Goal: Task Accomplishment & Management: Complete application form

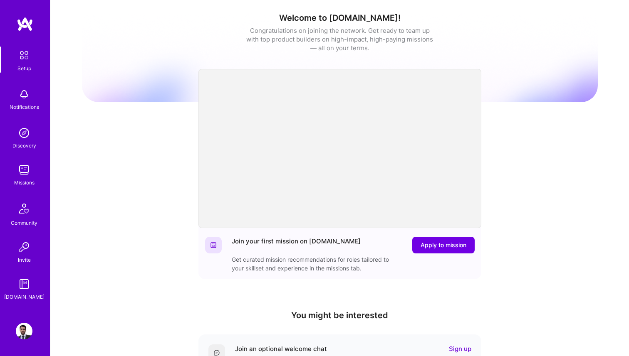
click at [19, 163] on img at bounding box center [24, 170] width 17 height 17
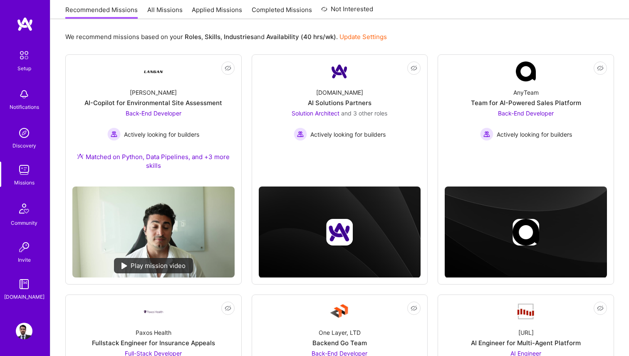
scroll to position [86, 0]
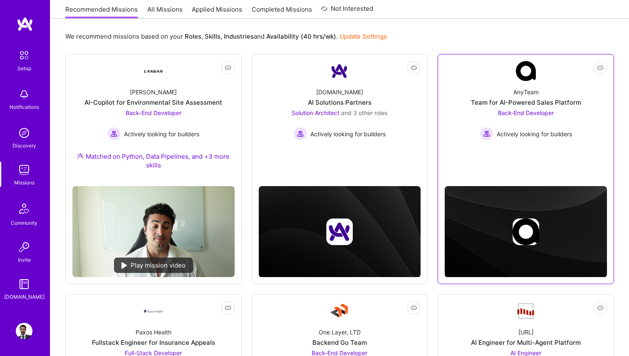
click at [572, 130] on span "Actively looking for builders" at bounding box center [534, 134] width 75 height 9
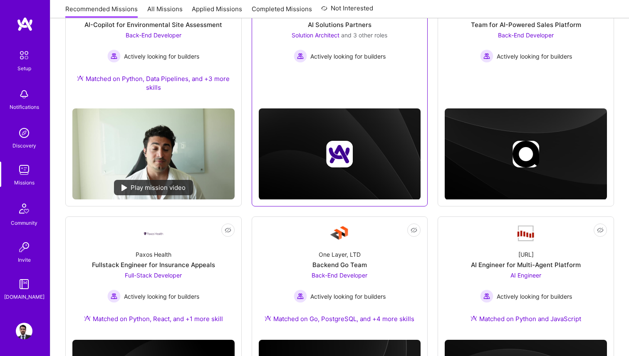
scroll to position [250, 0]
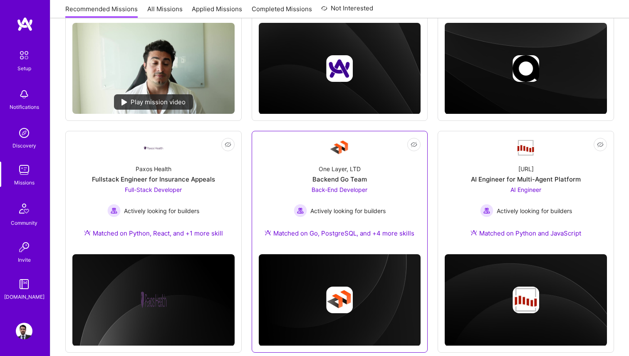
click at [364, 193] on span "Back-End Developer" at bounding box center [339, 189] width 56 height 7
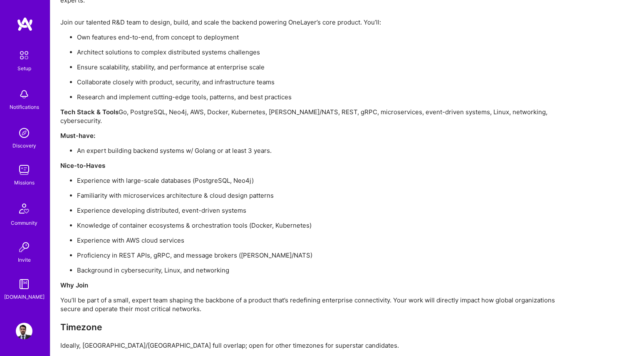
scroll to position [786, 0]
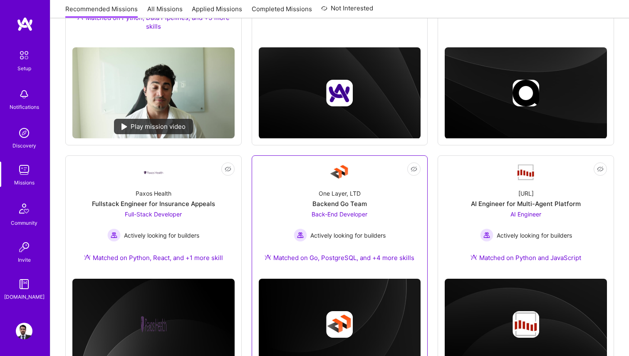
scroll to position [49, 0]
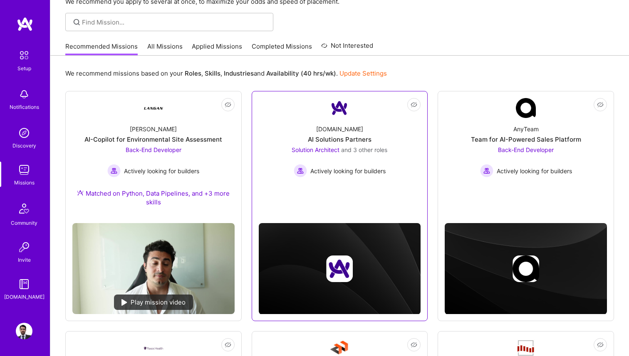
click at [362, 131] on div "[DOMAIN_NAME] AI Solutions Partners Solution Architect and 3 other roles Active…" at bounding box center [340, 147] width 162 height 59
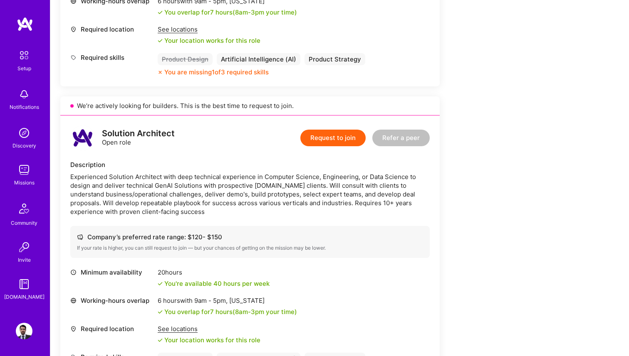
scroll to position [313, 0]
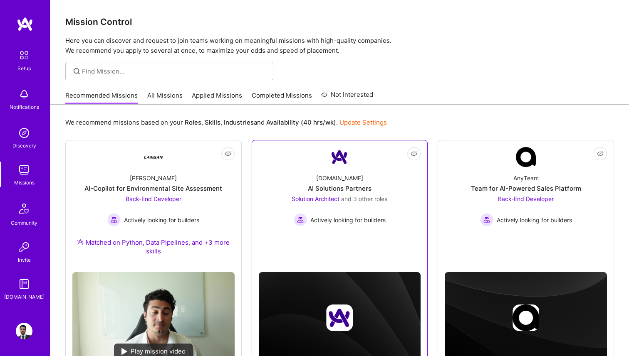
click at [387, 208] on div "Solution Architect and 3 other roles Actively looking for builders" at bounding box center [340, 211] width 96 height 32
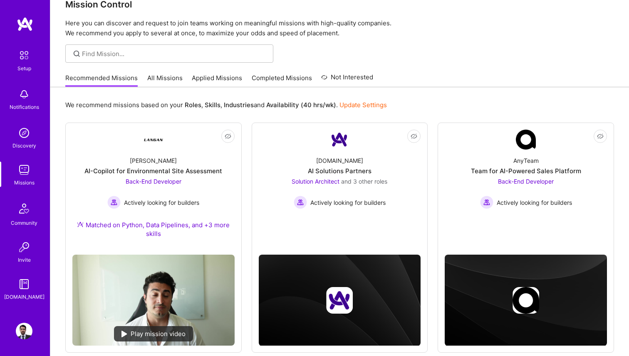
scroll to position [20, 0]
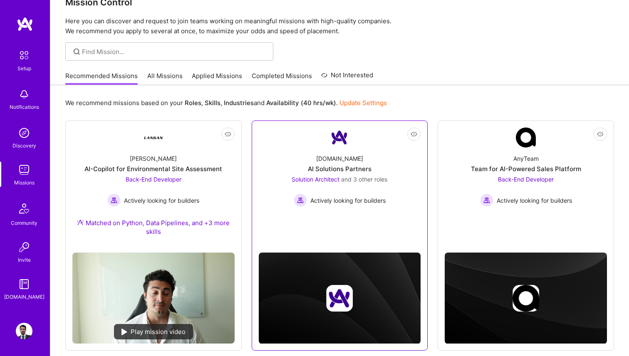
click at [327, 173] on div "AI Solutions Partners" at bounding box center [340, 169] width 64 height 9
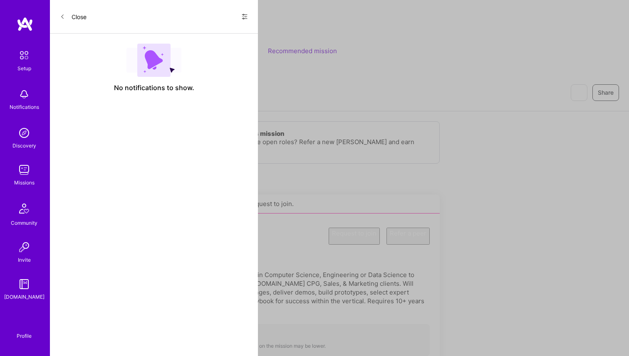
scroll to position [20, 0]
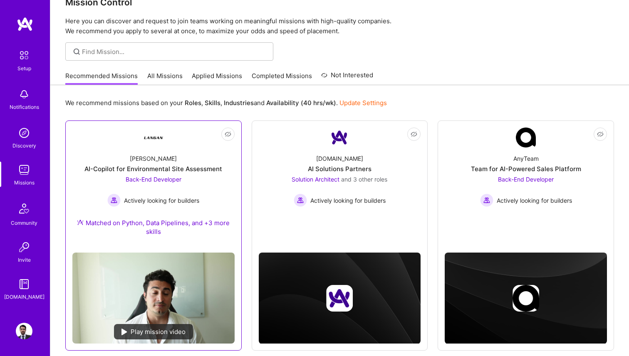
click at [152, 173] on div "[PERSON_NAME]-Copilot for Environmental Site Assessment Back-End Developer Acti…" at bounding box center [153, 197] width 162 height 99
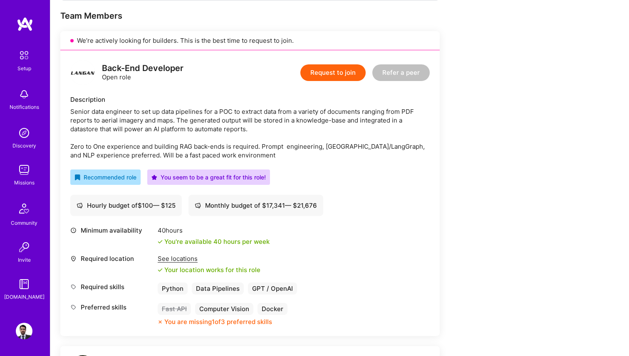
scroll to position [163, 0]
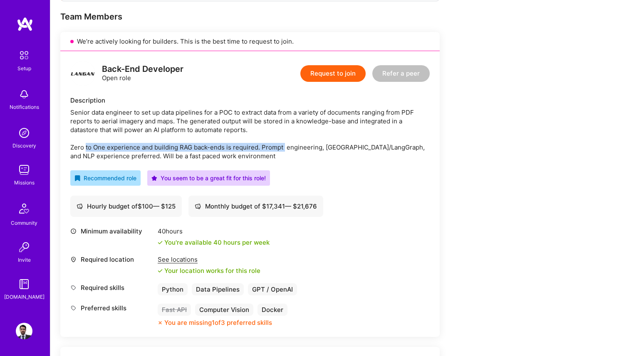
drag, startPoint x: 86, startPoint y: 146, endPoint x: 284, endPoint y: 148, distance: 197.9
click at [284, 148] on div "Senior data engineer to set up data pipelines for a POC to extract data from a …" at bounding box center [249, 134] width 359 height 52
click at [302, 148] on div "Senior data engineer to set up data pipelines for a POC to extract data from a …" at bounding box center [249, 134] width 359 height 52
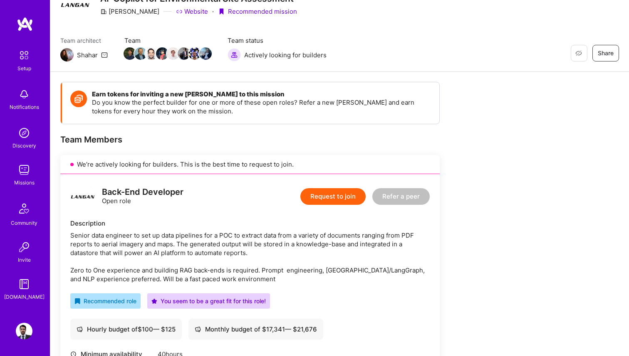
scroll to position [0, 0]
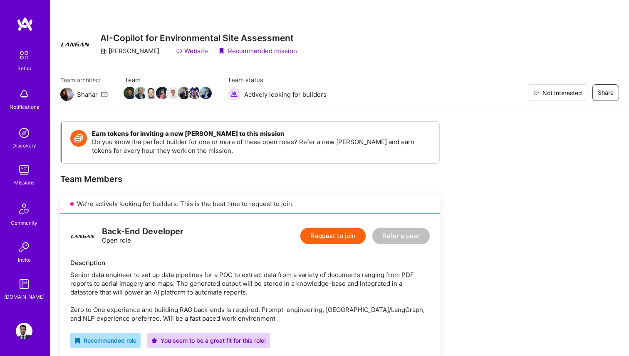
click at [574, 94] on span "Not Interested" at bounding box center [562, 93] width 40 height 9
click at [28, 170] on img at bounding box center [24, 170] width 17 height 17
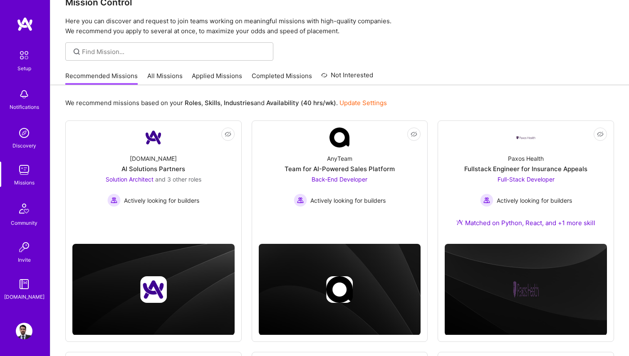
scroll to position [20, 0]
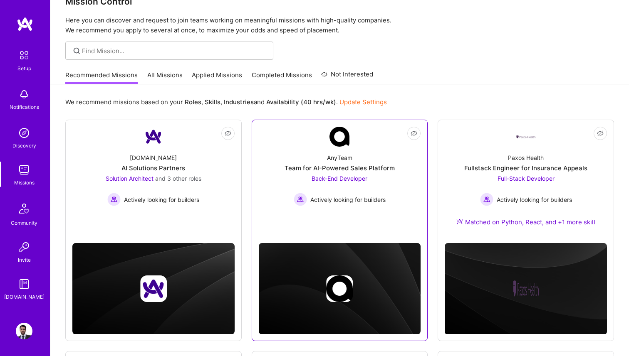
click at [312, 169] on div "Team for AI-Powered Sales Platform" at bounding box center [339, 168] width 110 height 9
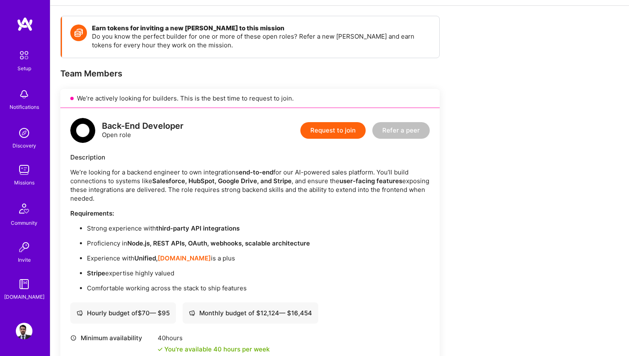
scroll to position [106, 0]
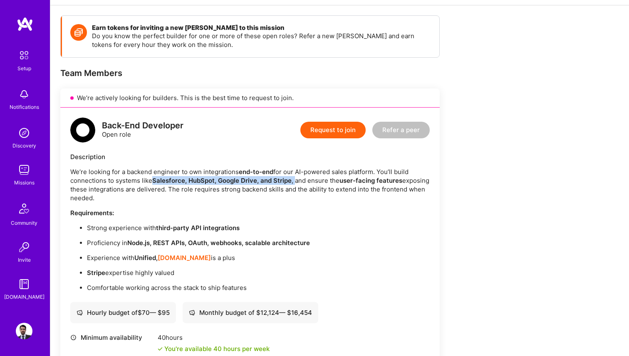
drag, startPoint x: 148, startPoint y: 178, endPoint x: 296, endPoint y: 180, distance: 148.5
click at [296, 180] on p "We’re looking for a backend engineer to own integrations end-to-end for our AI-…" at bounding box center [249, 185] width 359 height 35
click at [316, 186] on p "We’re looking for a backend engineer to own integrations end-to-end for our AI-…" at bounding box center [249, 185] width 359 height 35
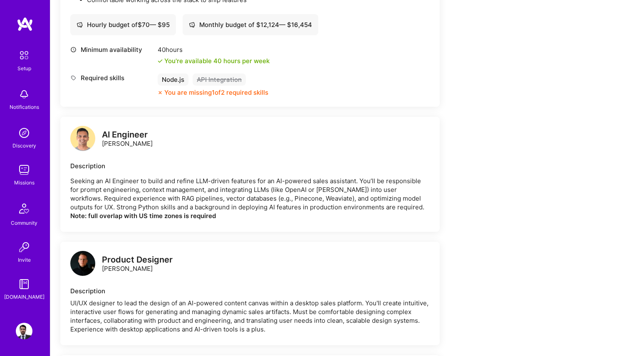
scroll to position [382, 0]
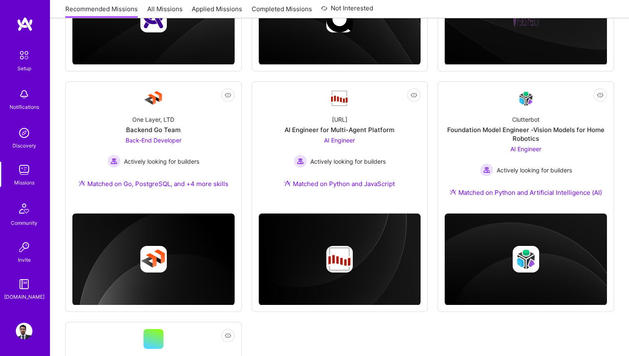
scroll to position [20, 0]
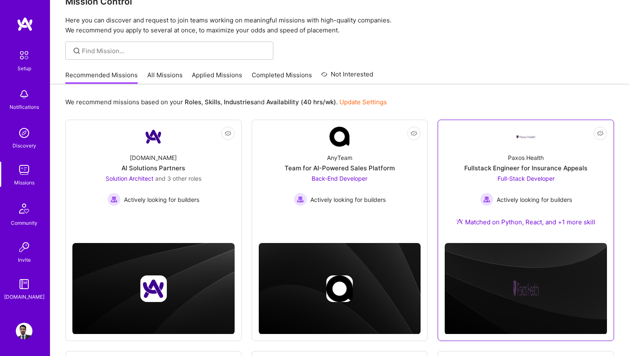
click at [509, 170] on div "Fullstack Engineer for Insurance Appeals" at bounding box center [525, 168] width 123 height 9
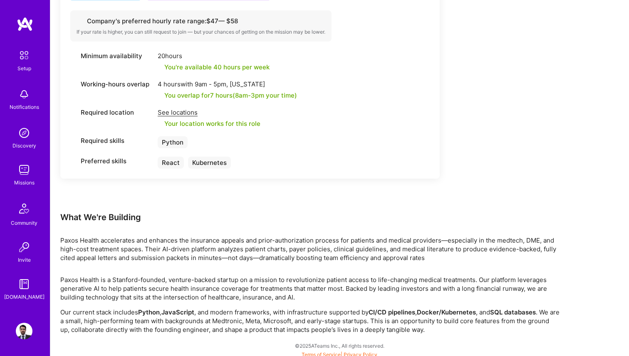
scroll to position [379, 0]
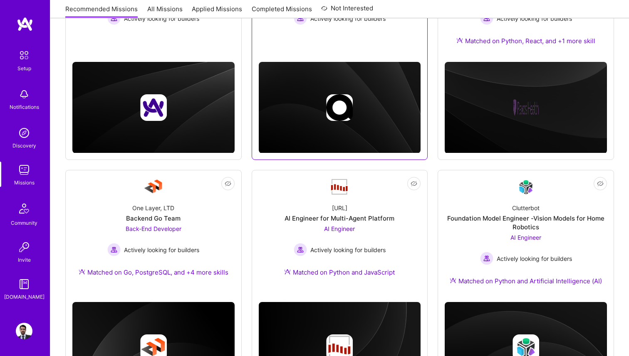
scroll to position [241, 0]
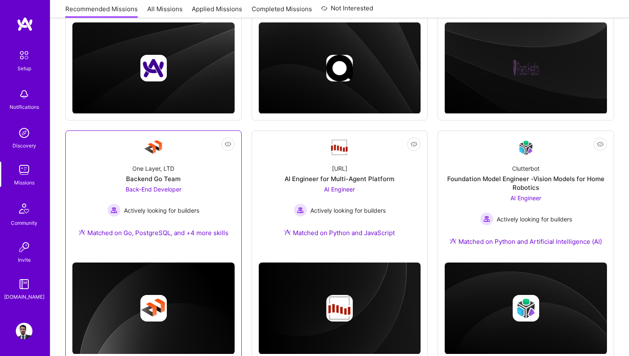
click at [185, 198] on div "Back-End Developer Actively looking for builders" at bounding box center [153, 201] width 92 height 32
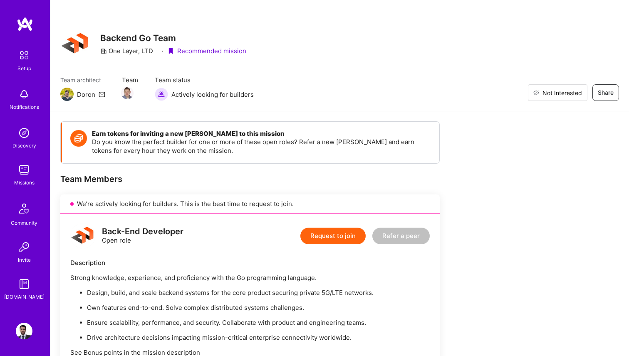
click at [571, 93] on span "Not Interested" at bounding box center [562, 93] width 40 height 9
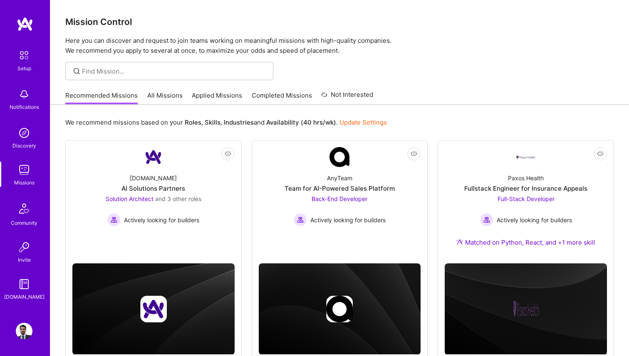
scroll to position [241, 0]
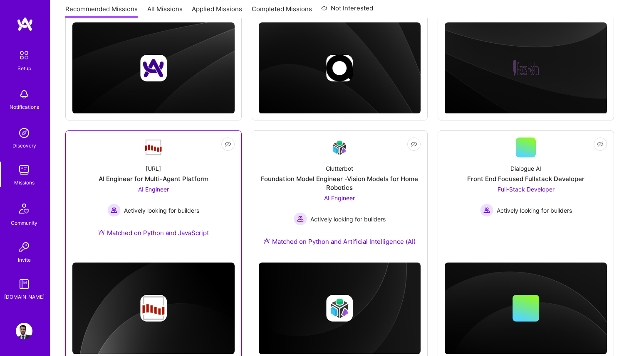
click at [161, 172] on div "[URL]" at bounding box center [153, 168] width 15 height 9
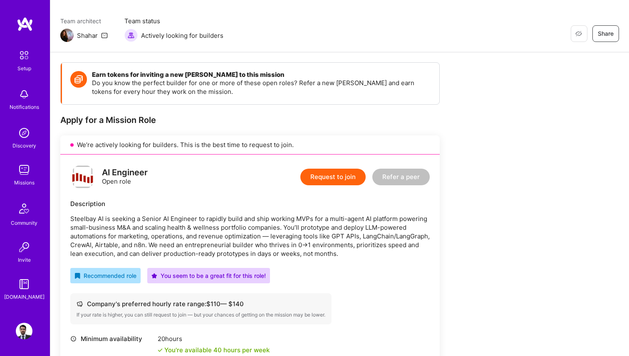
scroll to position [61, 0]
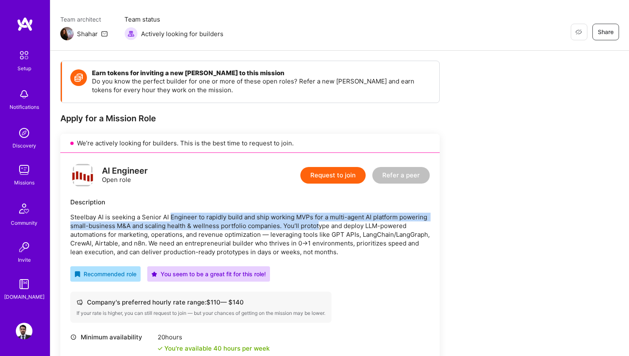
drag, startPoint x: 169, startPoint y: 217, endPoint x: 318, endPoint y: 223, distance: 148.6
click at [318, 223] on p "Steelbay AI is seeking a Senior AI Engineer to rapidly build and ship working M…" at bounding box center [249, 235] width 359 height 44
click at [334, 229] on p "Steelbay AI is seeking a Senior AI Engineer to rapidly build and ship working M…" at bounding box center [249, 235] width 359 height 44
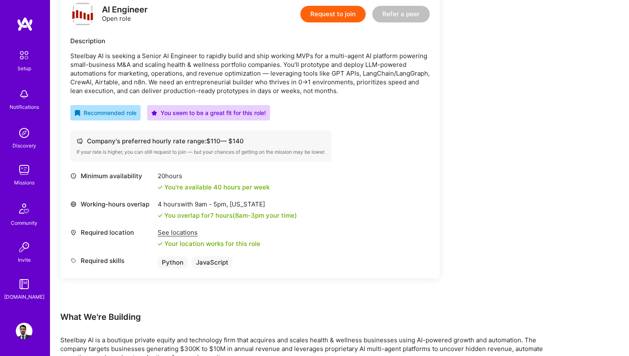
scroll to position [219, 0]
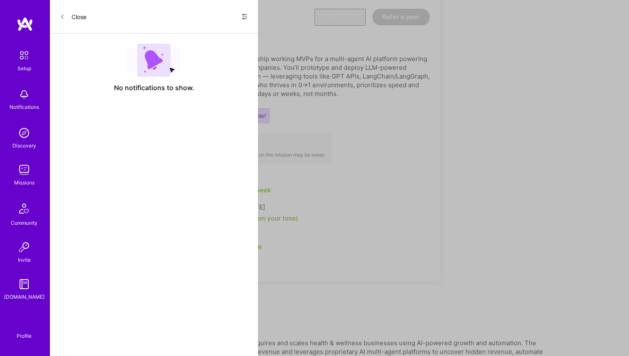
scroll to position [241, 0]
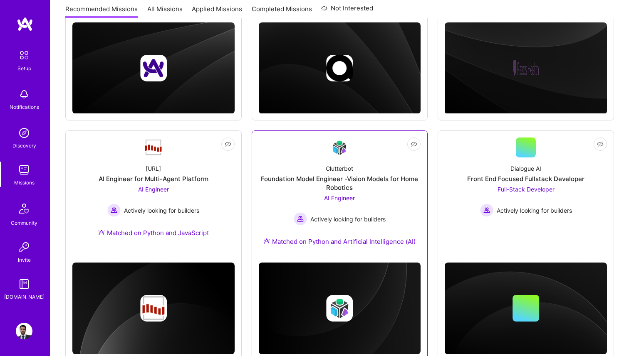
click at [334, 227] on div "Clutterbot Foundation Model Engineer -Vision Models for Home Robotics AI Engine…" at bounding box center [340, 207] width 162 height 99
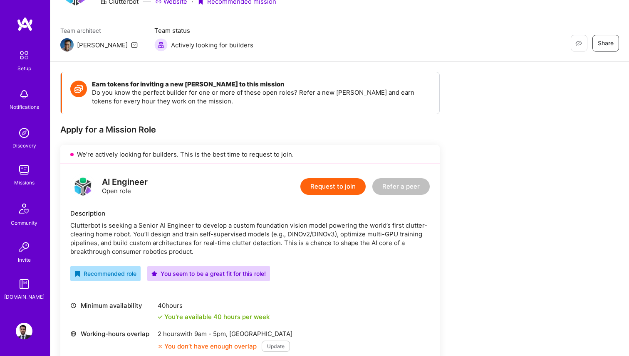
scroll to position [50, 0]
click at [576, 42] on span "Not Interested" at bounding box center [562, 43] width 40 height 9
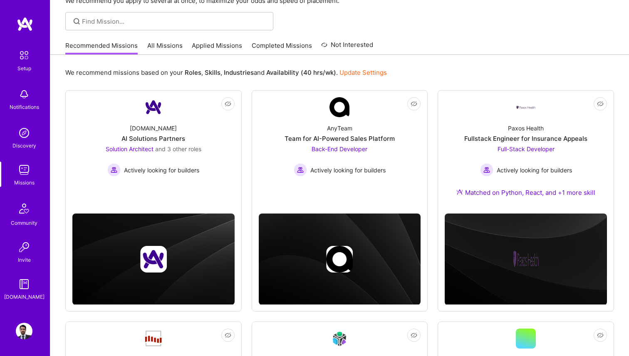
scroll to position [241, 0]
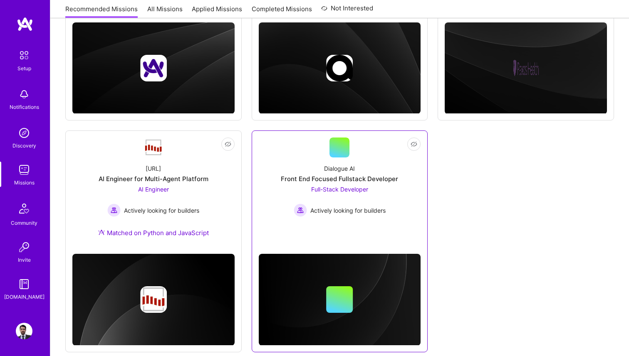
click at [320, 152] on link "Not Interested Dialogue AI Front End Focused Fullstack Developer Full-Stack Dev…" at bounding box center [340, 188] width 162 height 101
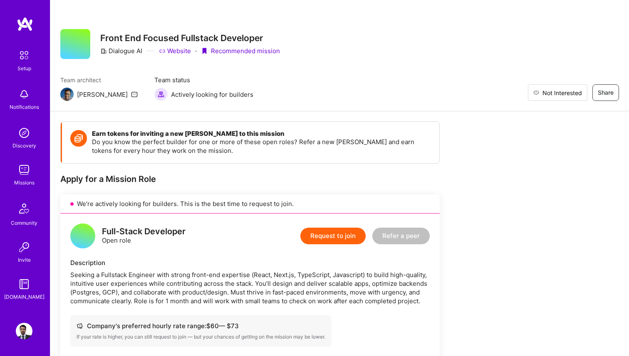
click at [572, 90] on span "Not Interested" at bounding box center [562, 93] width 40 height 9
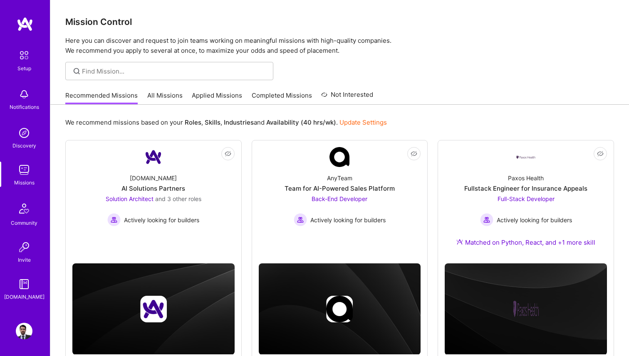
click at [177, 97] on link "All Missions" at bounding box center [164, 98] width 35 height 14
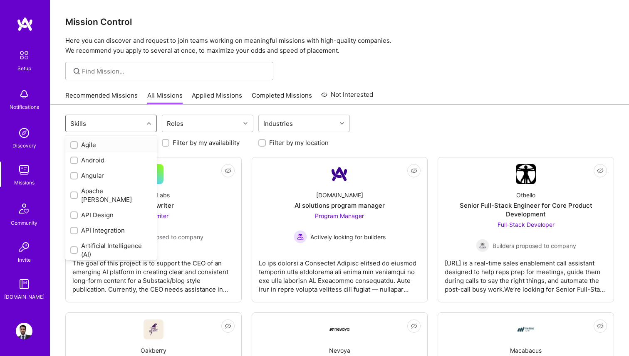
click at [144, 126] on div at bounding box center [149, 123] width 13 height 11
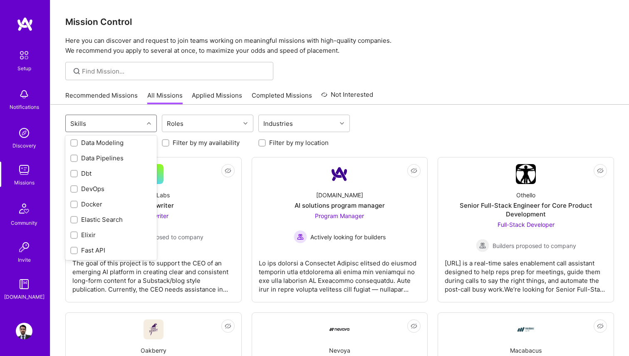
scroll to position [335, 0]
click at [77, 204] on div "Go" at bounding box center [110, 211] width 91 height 15
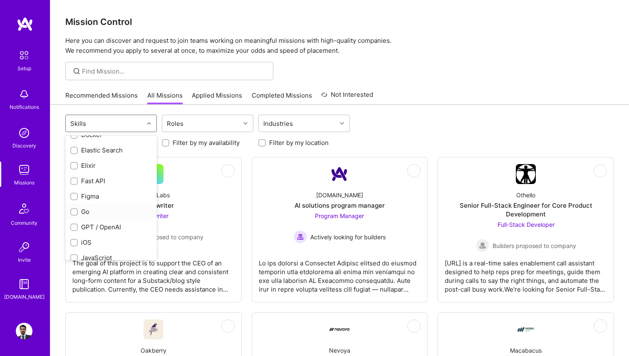
checkbox input "true"
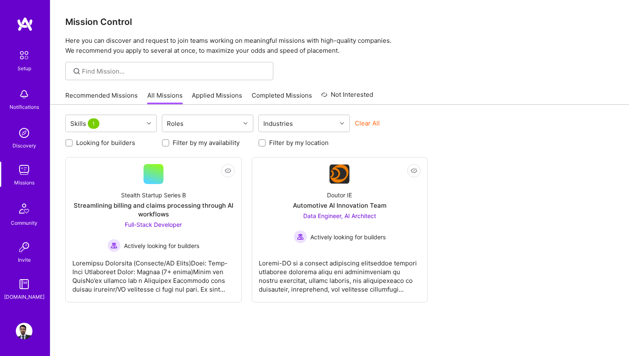
click at [494, 135] on div "Looking for builders Filter by my availability Filter by my location" at bounding box center [339, 140] width 548 height 13
click at [169, 213] on div "Streamlining billing and claims processing through AI workflows" at bounding box center [153, 209] width 162 height 17
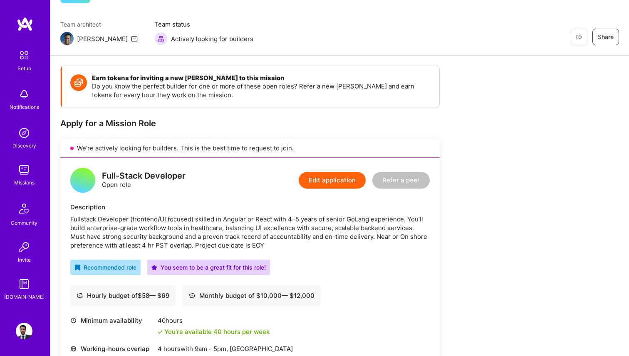
scroll to position [54, 0]
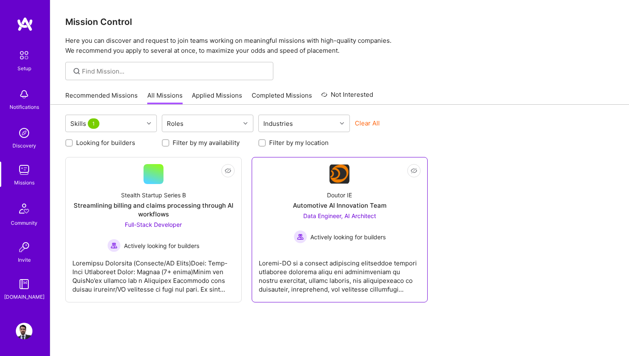
click at [351, 227] on div "Data Engineer, AI Architect Actively looking for builders" at bounding box center [340, 228] width 92 height 32
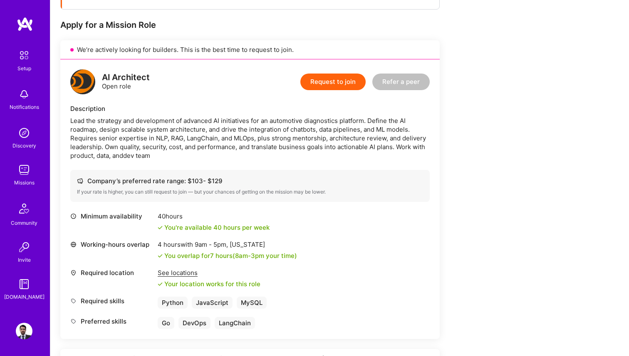
scroll to position [156, 0]
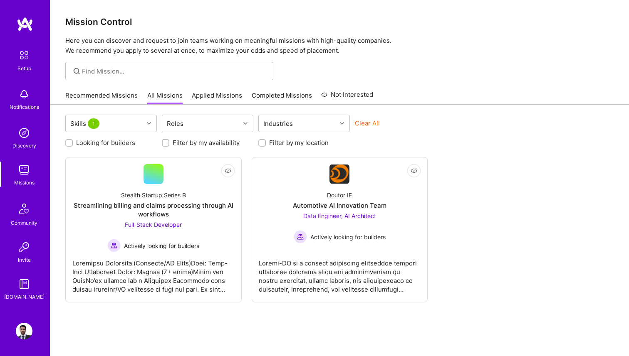
click at [89, 101] on link "Recommended Missions" at bounding box center [101, 98] width 72 height 14
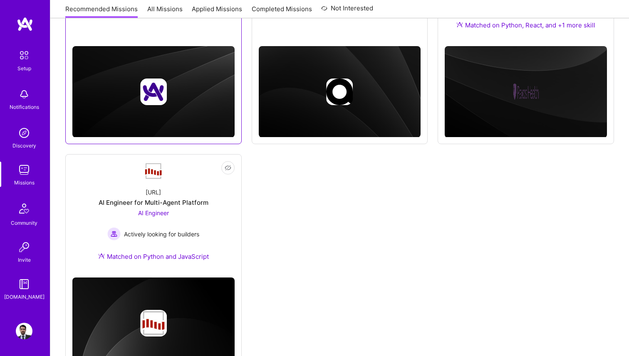
scroll to position [257, 0]
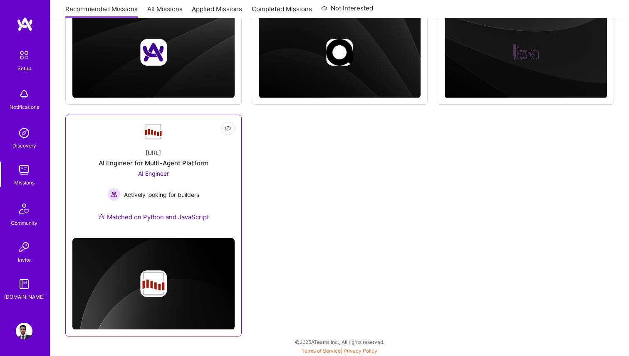
click at [163, 174] on span "AI Engineer" at bounding box center [153, 173] width 31 height 7
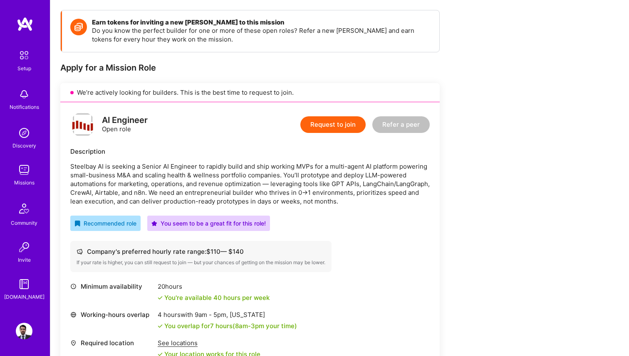
scroll to position [143, 0]
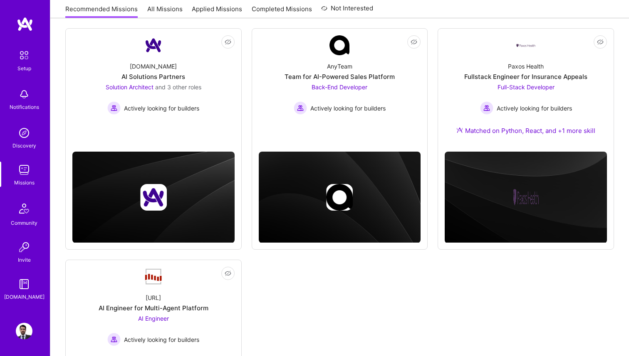
scroll to position [69, 0]
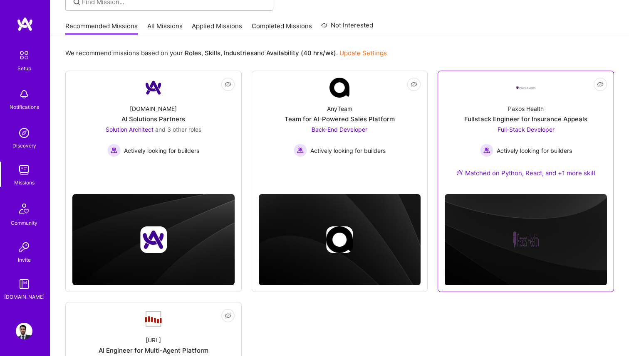
click at [559, 103] on div "Paxos Health Fullstack Engineer for Insurance Appeals Full-Stack Developer Acti…" at bounding box center [526, 143] width 162 height 90
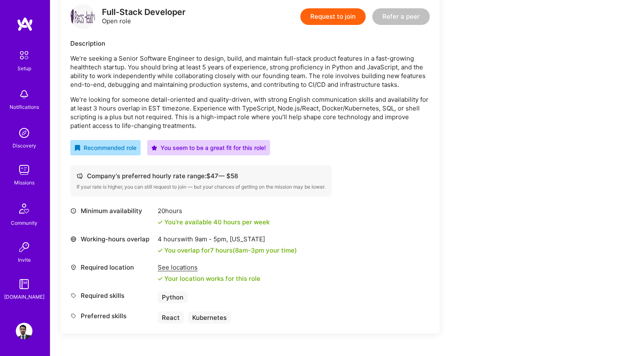
scroll to position [216, 0]
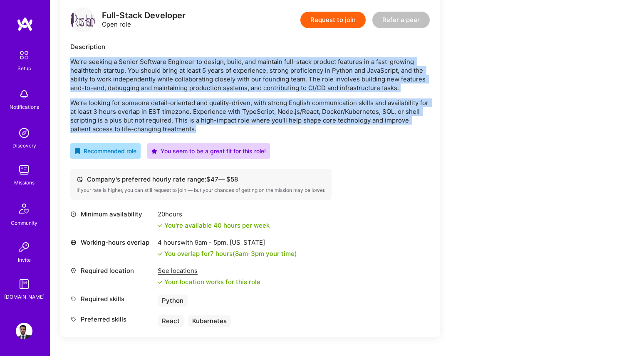
drag, startPoint x: 70, startPoint y: 62, endPoint x: 186, endPoint y: 128, distance: 134.1
click at [186, 128] on div "We’re seeking a Senior Software Engineer to design, build, and maintain full-st…" at bounding box center [249, 95] width 359 height 76
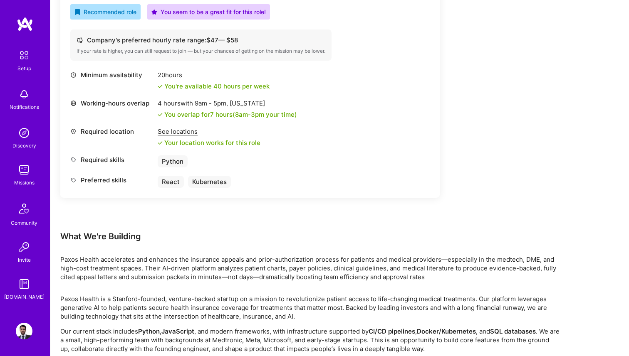
scroll to position [379, 0]
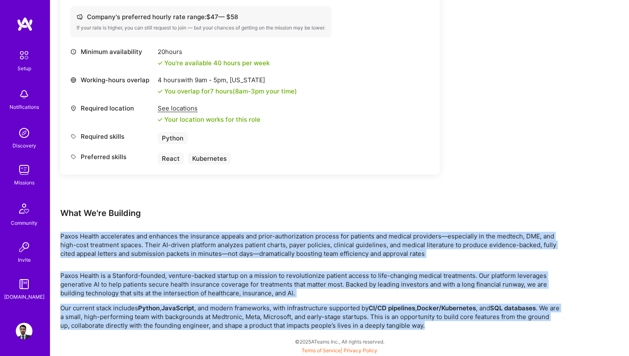
drag, startPoint x: 61, startPoint y: 237, endPoint x: 457, endPoint y: 324, distance: 405.0
click at [457, 324] on div "Earn tokens for inviting a new A.Teamer to this mission Do you know the perfect…" at bounding box center [309, 37] width 499 height 588
click at [202, 242] on p "Paxos Health accelerates and enhances the insurance appeals and prior-authoriza…" at bounding box center [309, 245] width 499 height 26
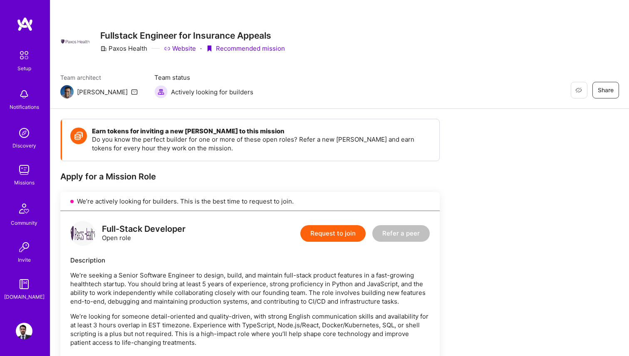
scroll to position [0, 0]
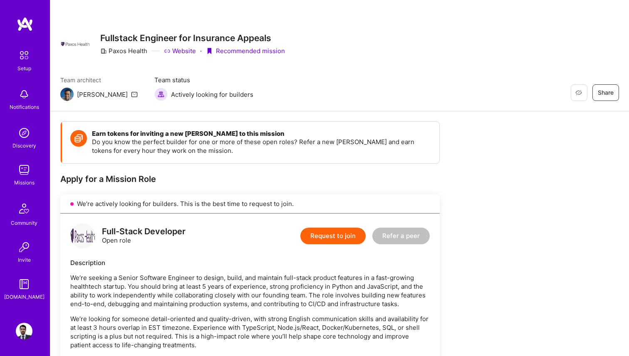
click at [348, 236] on button "Request to join" at bounding box center [332, 236] width 65 height 17
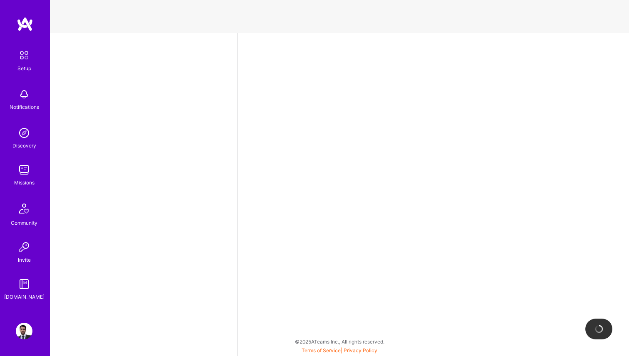
select select "MX"
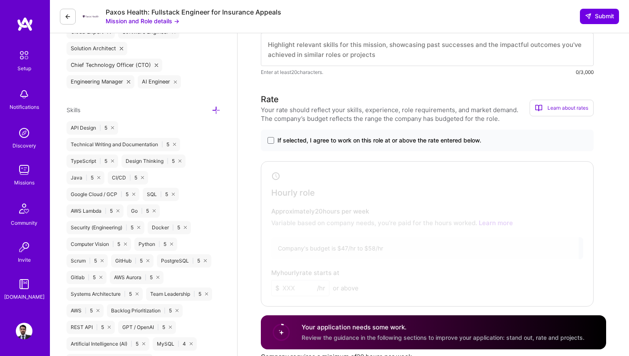
scroll to position [357, 0]
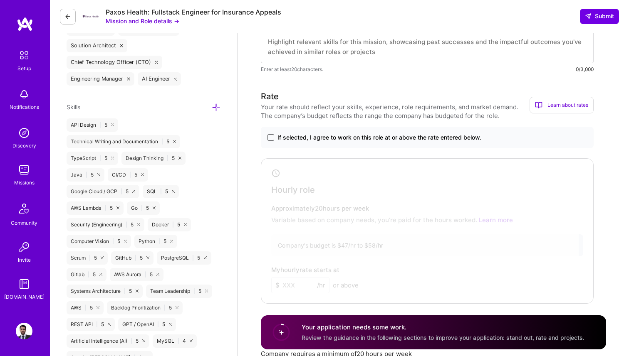
click at [269, 135] on span at bounding box center [270, 137] width 7 height 7
click at [0, 0] on input "If selected, I agree to work on this role at or above the rate entered below." at bounding box center [0, 0] width 0 height 0
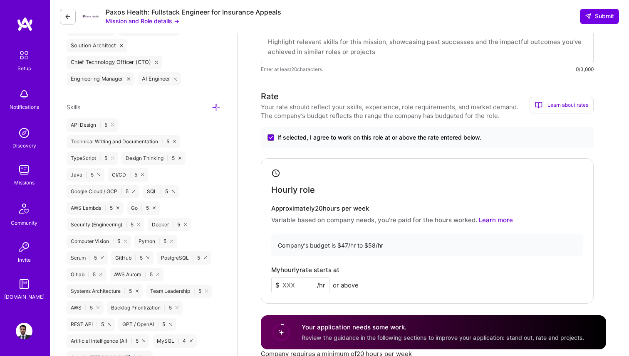
click at [300, 286] on input at bounding box center [300, 285] width 58 height 16
type input "60"
click at [399, 267] on div "My hourly rate starts at $ 60 /hr or above" at bounding box center [427, 280] width 312 height 27
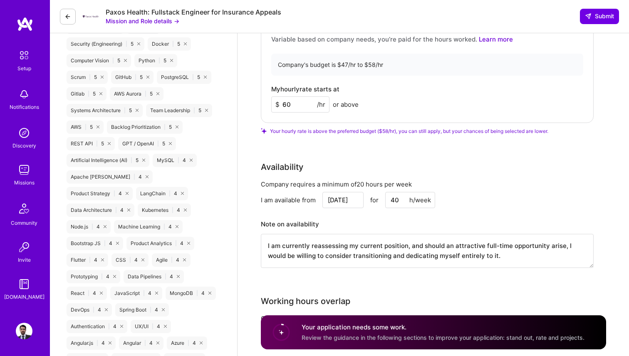
scroll to position [541, 0]
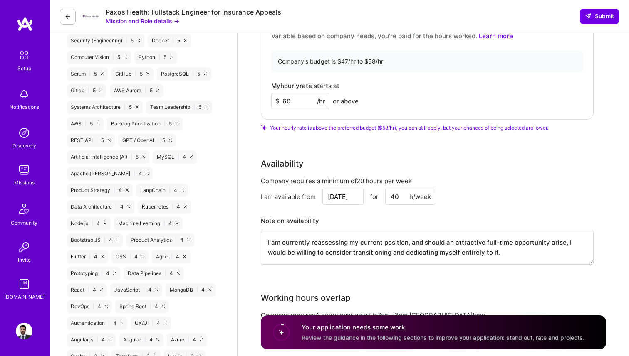
click at [350, 195] on input "Sep 8" at bounding box center [342, 197] width 41 height 16
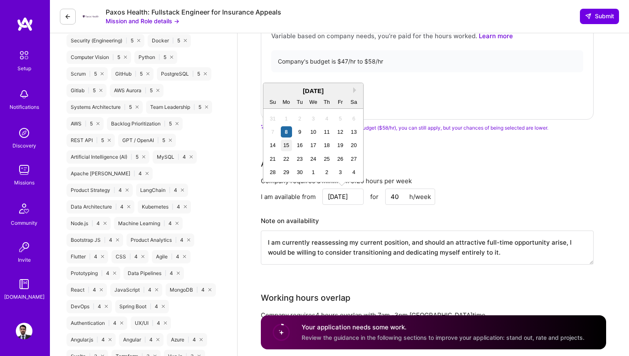
click at [287, 148] on div "15" at bounding box center [286, 145] width 11 height 11
type input "Sep 15"
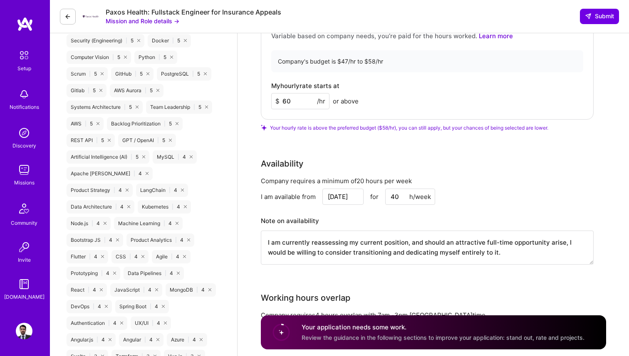
drag, startPoint x: 398, startPoint y: 199, endPoint x: 388, endPoint y: 199, distance: 10.8
click at [388, 199] on input "40" at bounding box center [410, 197] width 50 height 16
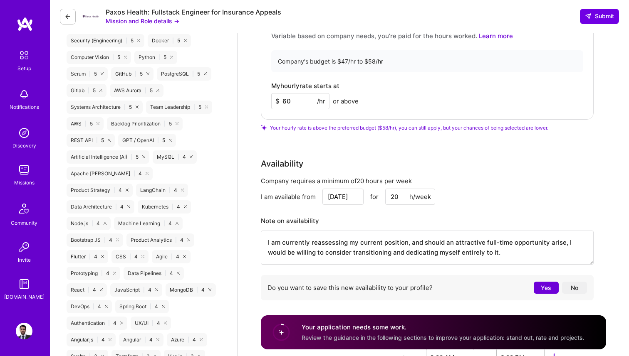
type input "20"
click at [397, 219] on h3 "Note on availability" at bounding box center [427, 221] width 333 height 12
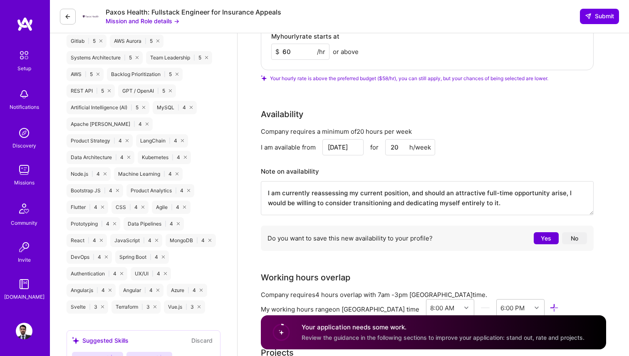
scroll to position [592, 0]
click at [574, 236] on button "No" at bounding box center [574, 238] width 25 height 12
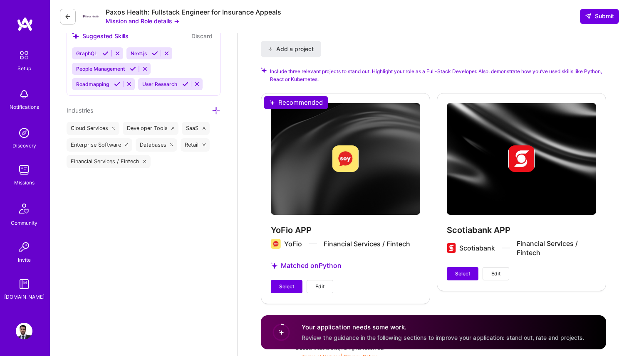
scroll to position [902, 0]
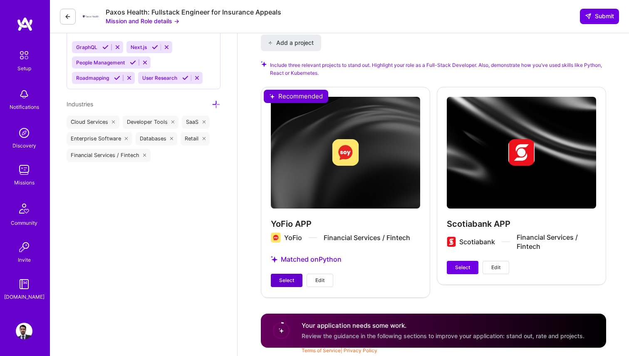
click at [287, 279] on span "Select" at bounding box center [286, 280] width 15 height 7
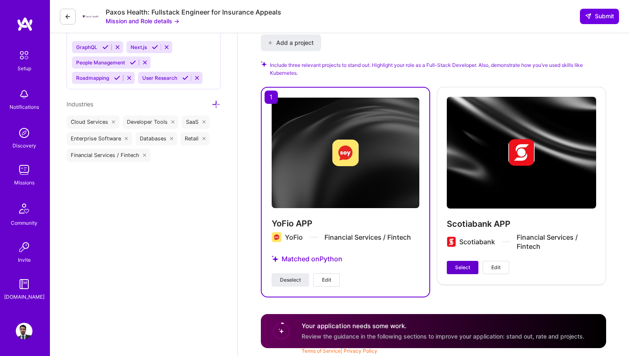
click at [455, 269] on span "Select" at bounding box center [462, 267] width 15 height 7
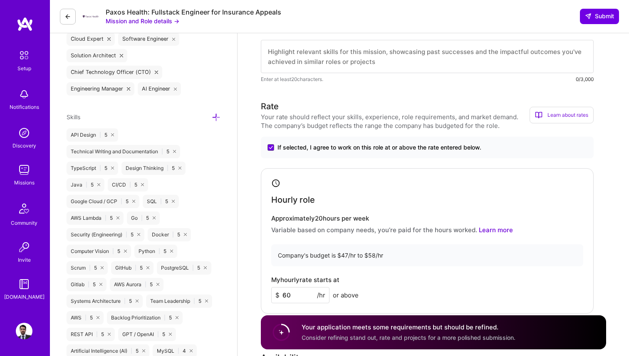
scroll to position [220, 0]
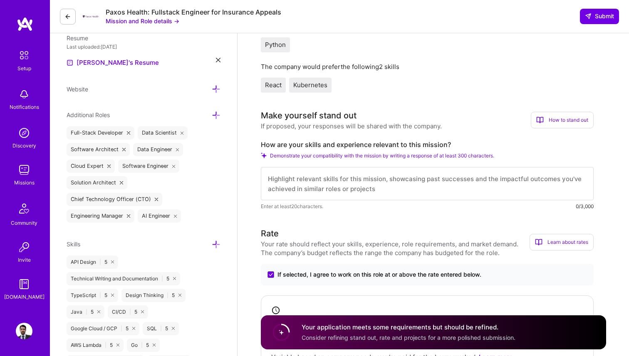
click at [295, 191] on textarea at bounding box center [427, 183] width 333 height 33
paste textarea "I work as a senior full-stack engineer that ships end-to-end, secure, data-inte…"
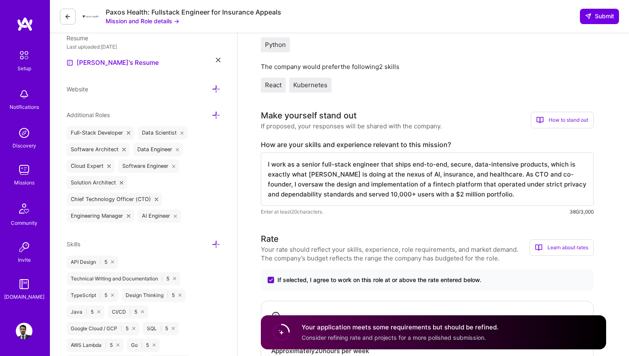
click at [403, 174] on textarea "I work as a senior full-stack engineer that ships end-to-end, secure, data-inte…" at bounding box center [427, 179] width 333 height 53
click at [484, 176] on textarea "I work as a senior full-stack engineer that ships end-to-end, secure, data-inte…" at bounding box center [427, 179] width 333 height 53
click at [542, 166] on textarea "I work as a senior full-stack engineer that ships end-to-end, secure, data-inte…" at bounding box center [427, 179] width 333 height 53
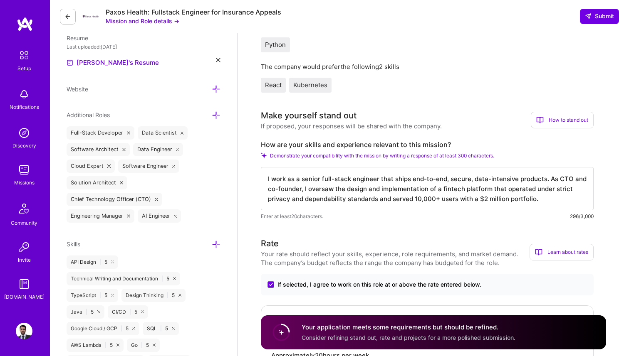
click at [378, 194] on textarea "I work as a senior full-stack engineer that ships end-to-end, secure, data-inte…" at bounding box center [427, 188] width 333 height 43
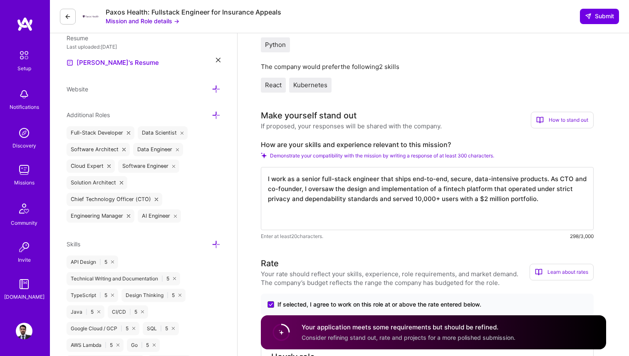
paste textarea "I work with Python and JavaScript/TypeScript for the backend and user interface…"
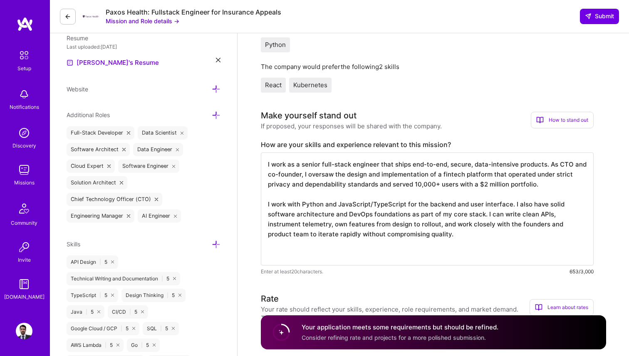
paste textarea "I've led teams on the product side that have built large-scale applications (in…"
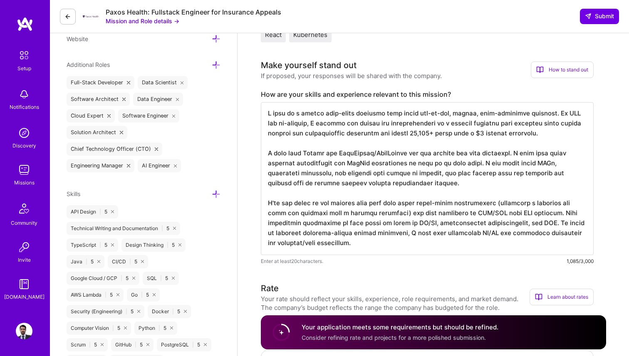
scroll to position [271, 0]
type textarea "I work as a senior full-stack engineer that ships end-to-end, secure, data-inte…"
click at [603, 20] on span "Submit" at bounding box center [599, 16] width 29 height 8
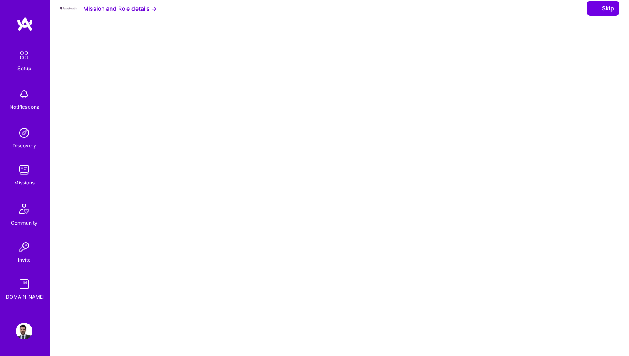
select select "MX"
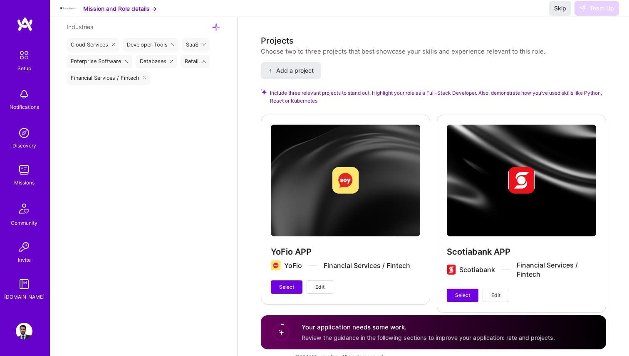
scroll to position [978, 0]
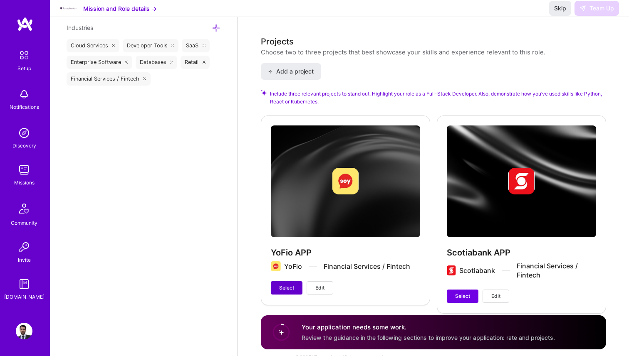
click at [287, 286] on span "Select" at bounding box center [286, 287] width 15 height 7
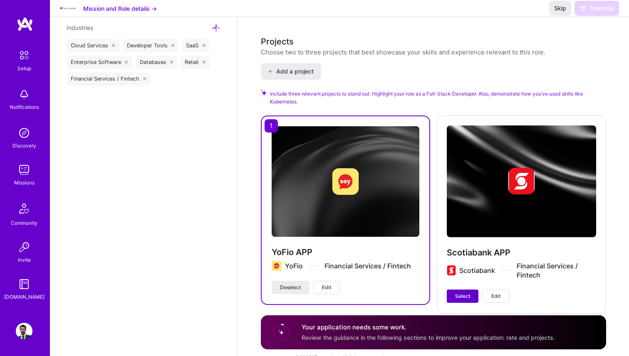
click at [453, 300] on button "Select" at bounding box center [463, 296] width 32 height 13
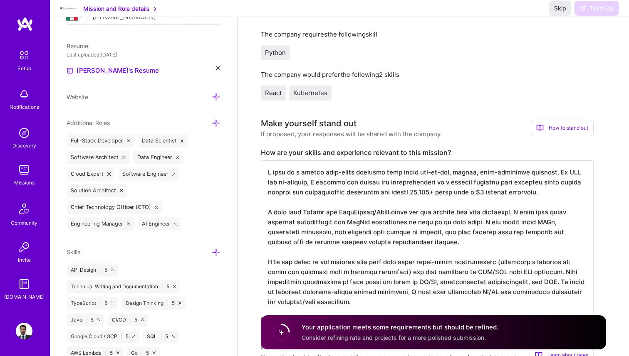
scroll to position [0, 0]
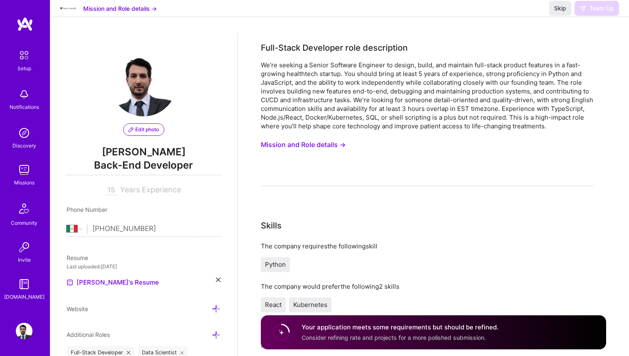
click at [15, 188] on div "Setup Notifications Discovery Missions Community Invite A.Guide" at bounding box center [25, 174] width 50 height 255
click at [18, 180] on div "Missions" at bounding box center [24, 182] width 20 height 9
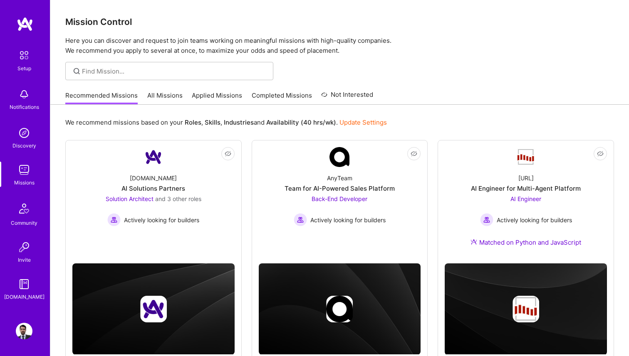
click at [216, 95] on link "Applied Missions" at bounding box center [217, 98] width 50 height 14
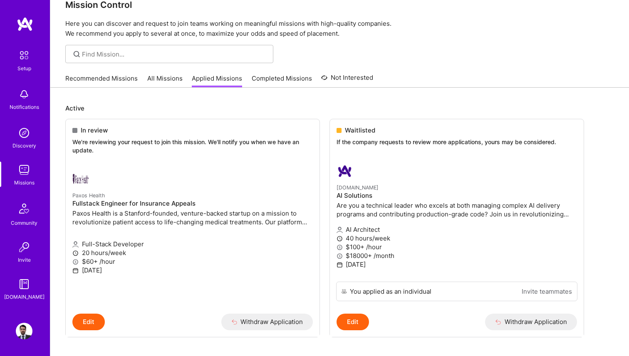
scroll to position [19, 0]
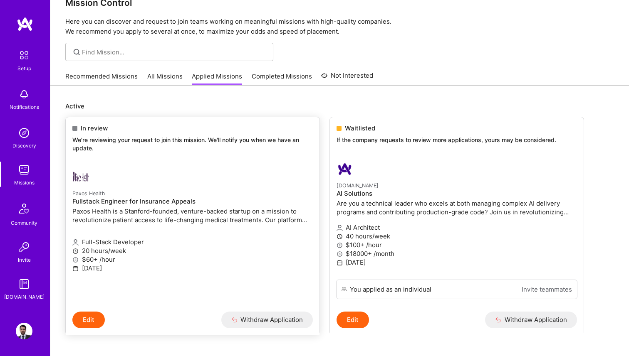
click at [219, 171] on div at bounding box center [152, 177] width 160 height 17
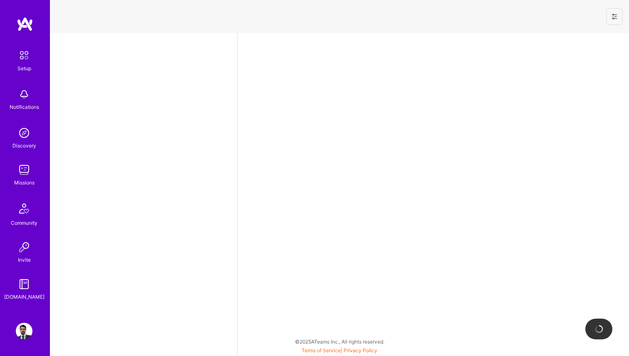
select select "MX"
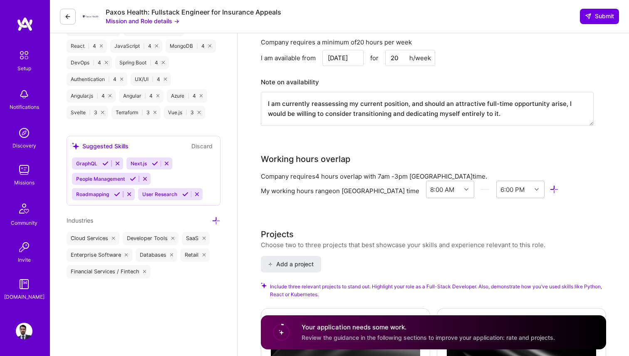
scroll to position [994, 0]
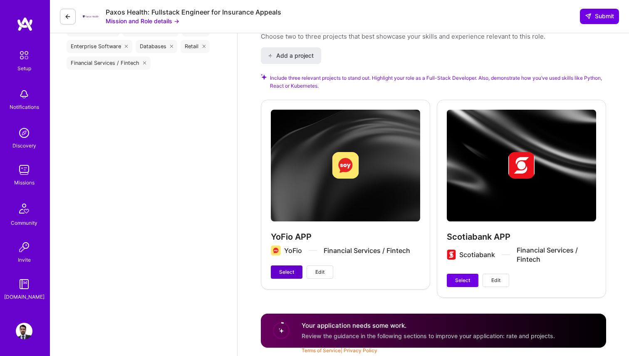
click at [298, 272] on button "Select" at bounding box center [287, 272] width 32 height 13
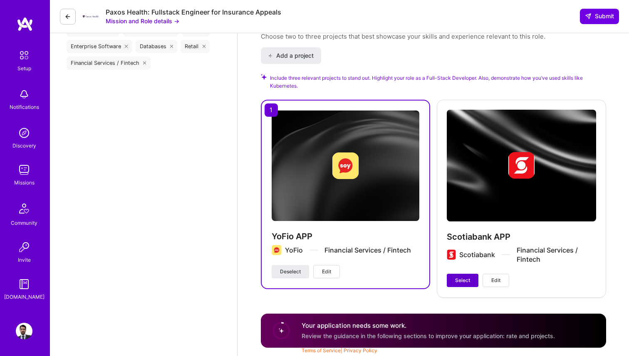
click at [454, 280] on button "Select" at bounding box center [463, 280] width 32 height 13
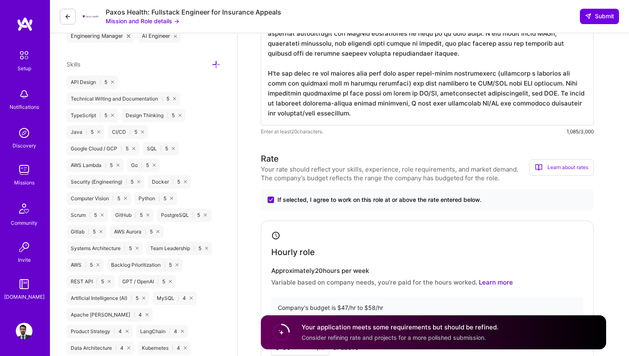
scroll to position [377, 0]
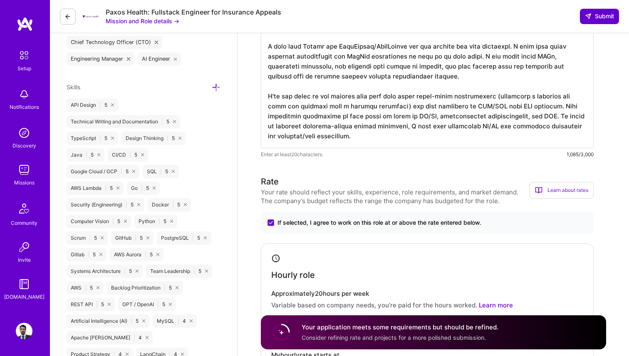
click at [600, 15] on span "Submit" at bounding box center [599, 16] width 29 height 8
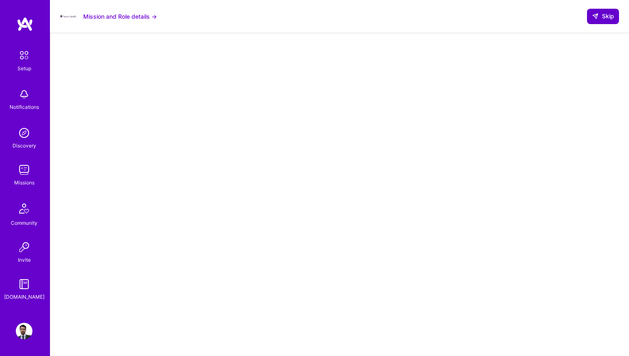
click at [603, 15] on span "Skip" at bounding box center [603, 16] width 22 height 8
select select "MX"
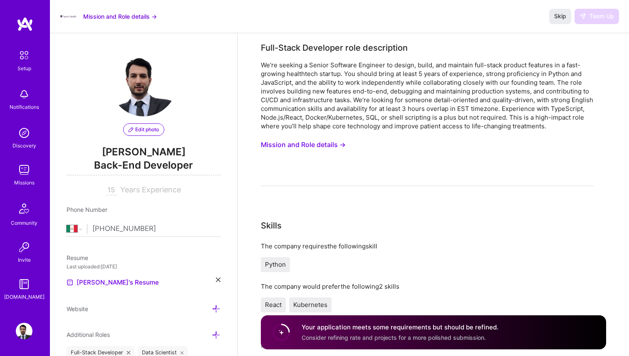
click at [22, 176] on img at bounding box center [24, 170] width 17 height 17
